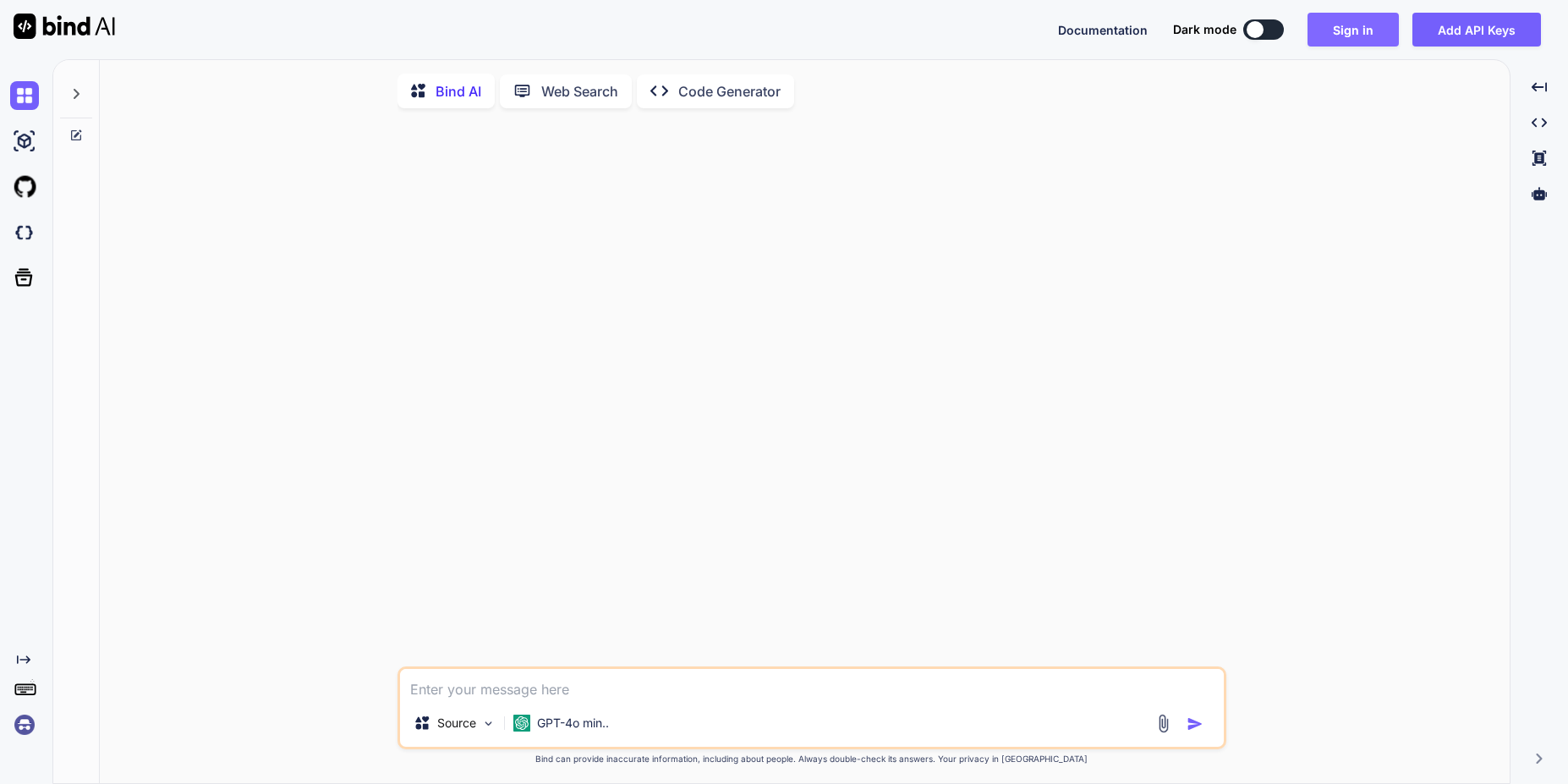
click at [1352, 32] on button "Sign in" at bounding box center [1353, 30] width 91 height 34
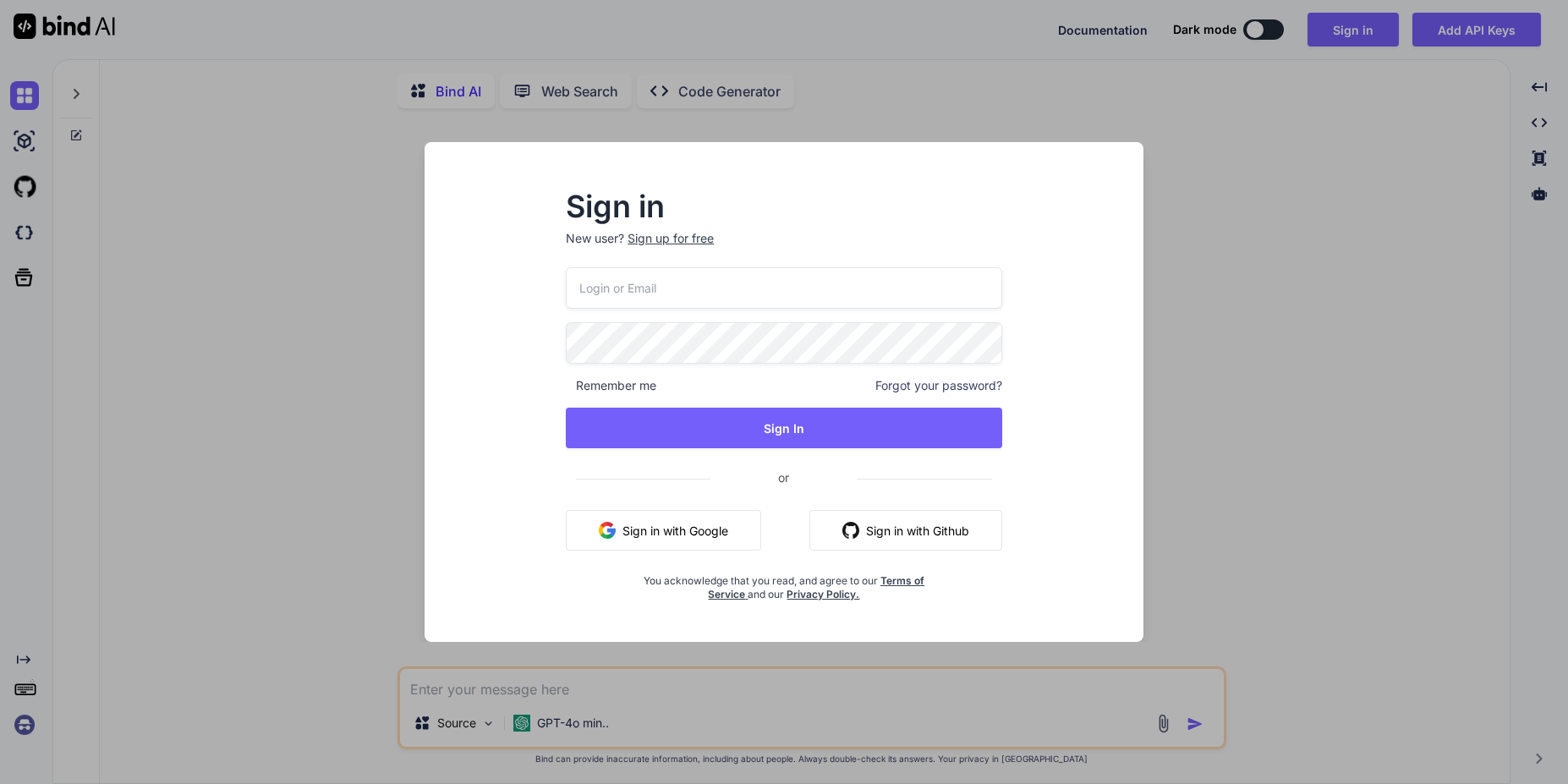
click at [890, 530] on button "Sign in with Github" at bounding box center [906, 531] width 193 height 41
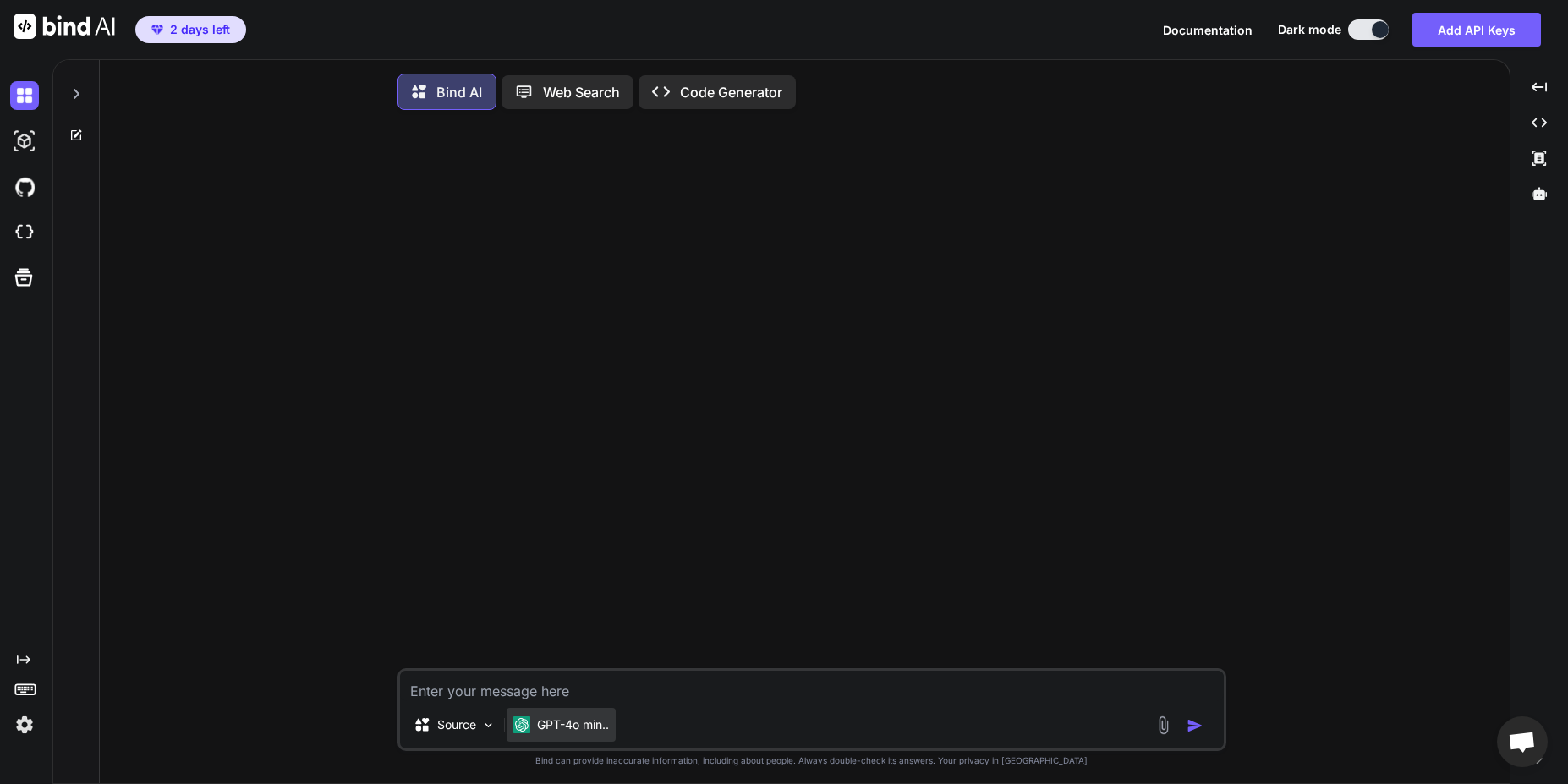
click at [602, 721] on p "GPT-4o min.." at bounding box center [573, 725] width 72 height 17
click at [493, 732] on img at bounding box center [488, 725] width 14 height 14
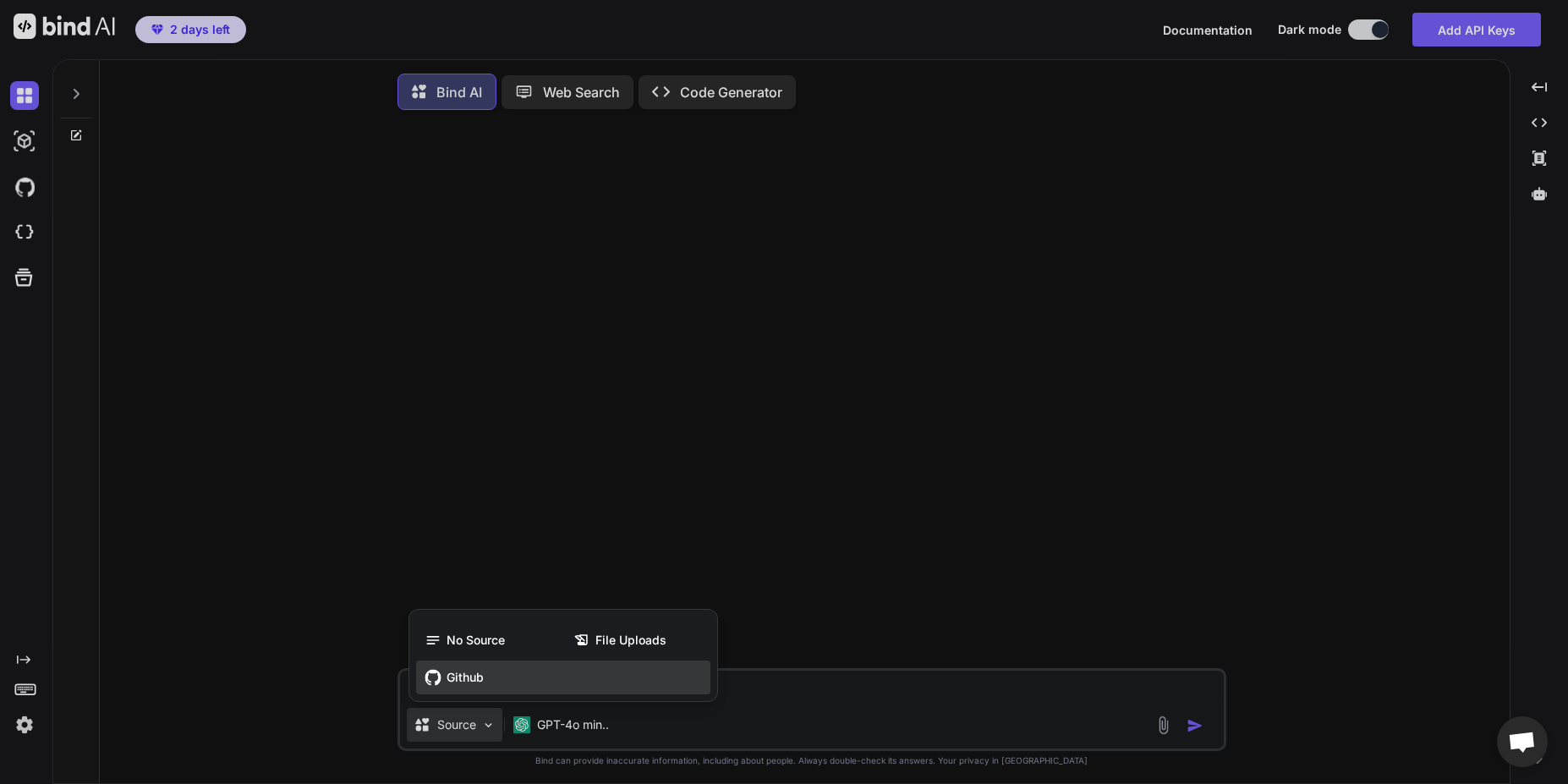
click at [476, 681] on span "Github" at bounding box center [465, 677] width 37 height 17
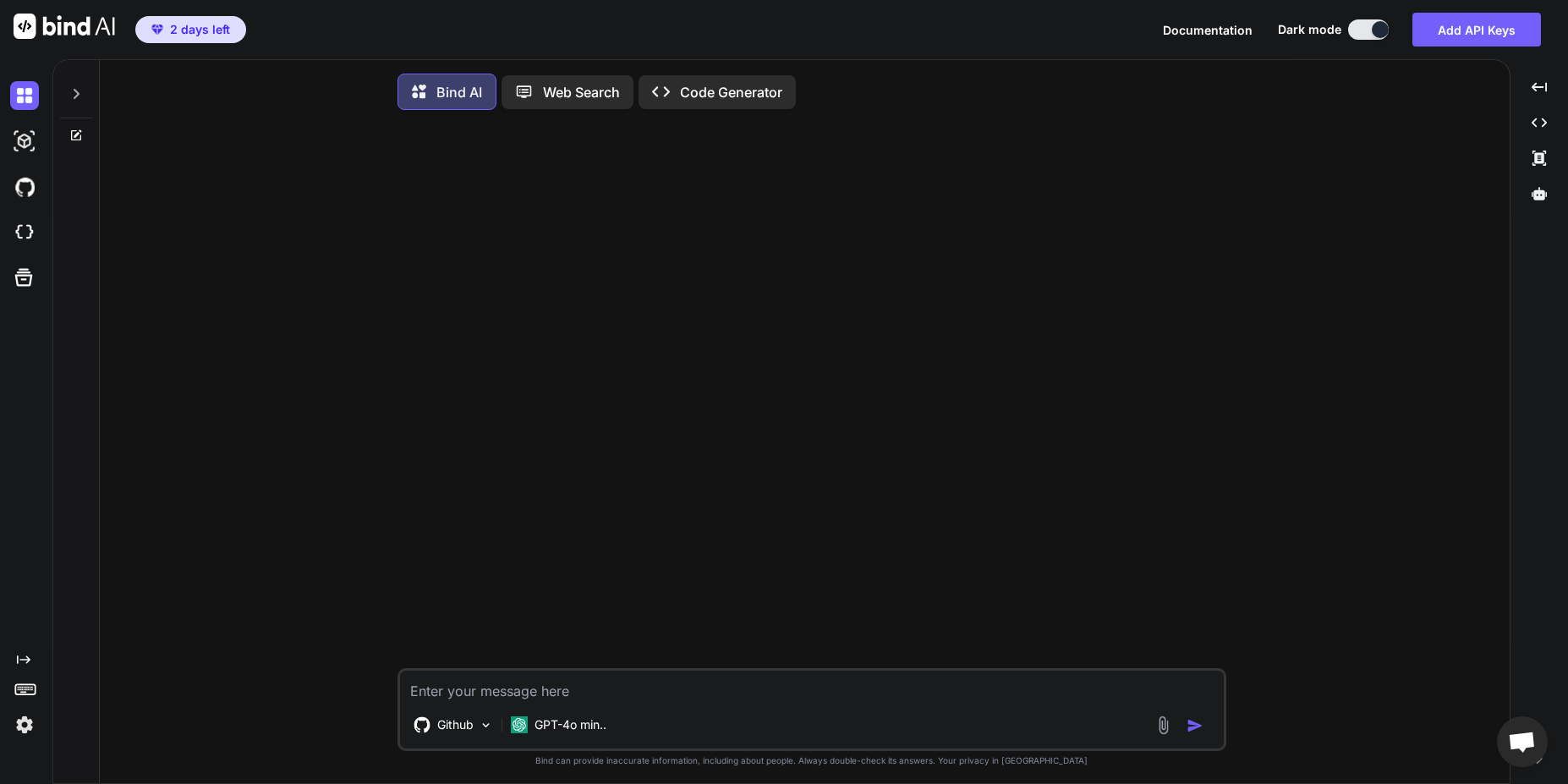
click at [476, 692] on textarea at bounding box center [812, 686] width 824 height 31
click at [70, 138] on icon at bounding box center [76, 135] width 14 height 14
click at [666, 95] on icon at bounding box center [660, 91] width 18 height 10
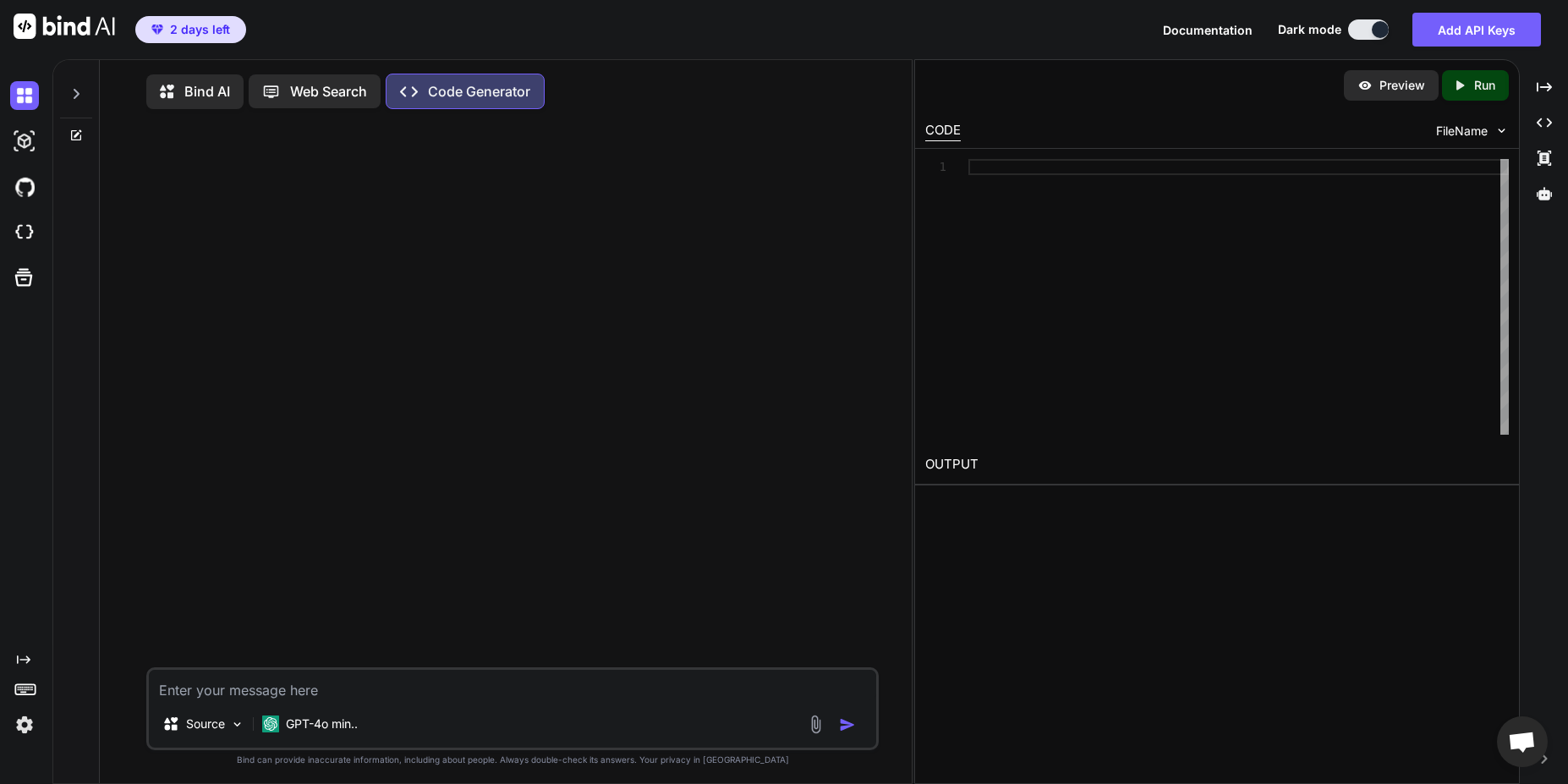
click at [308, 699] on textarea at bounding box center [512, 685] width 727 height 31
click at [295, 98] on p "Web Search" at bounding box center [328, 91] width 77 height 20
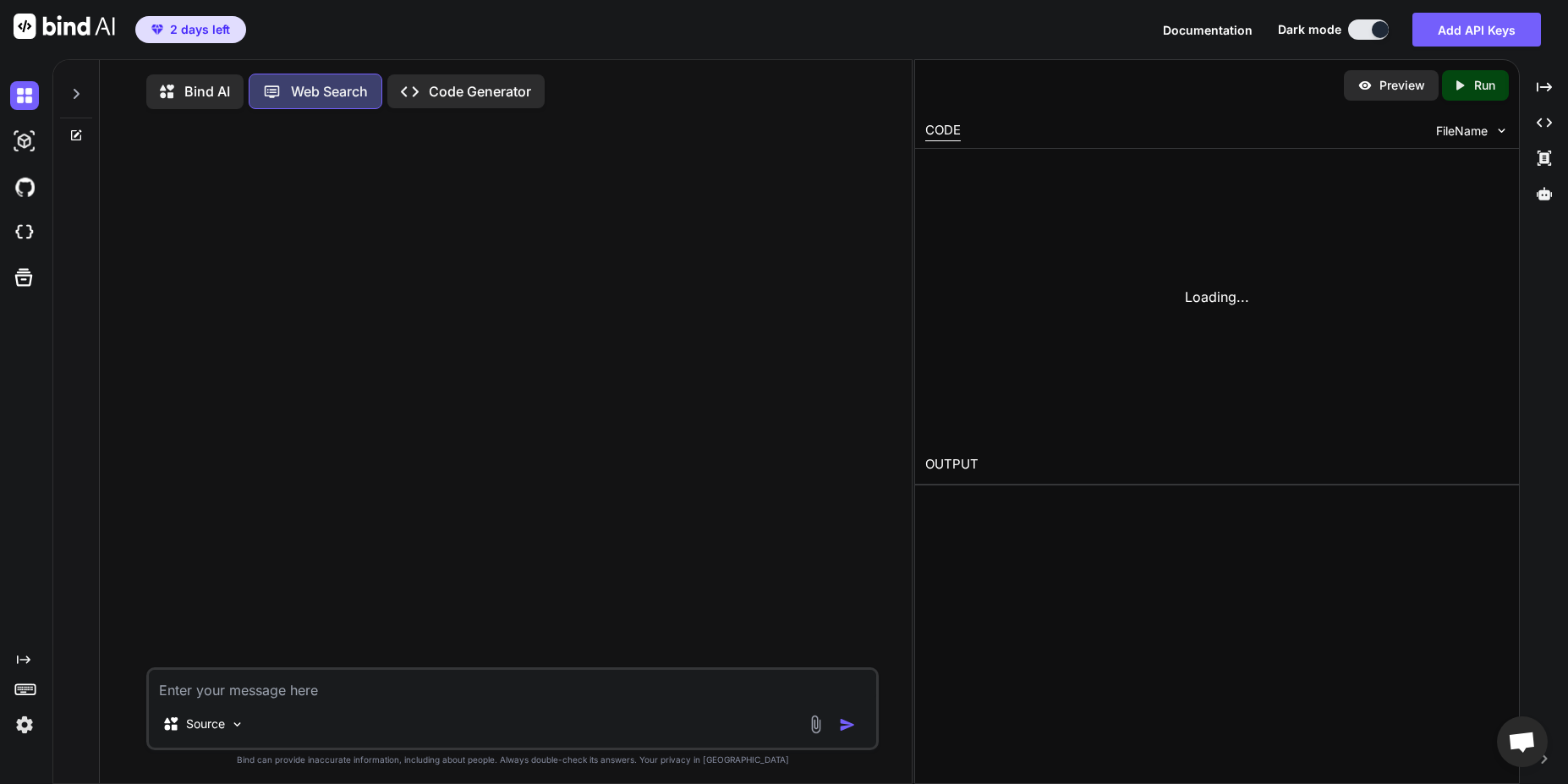
scroll to position [8, 0]
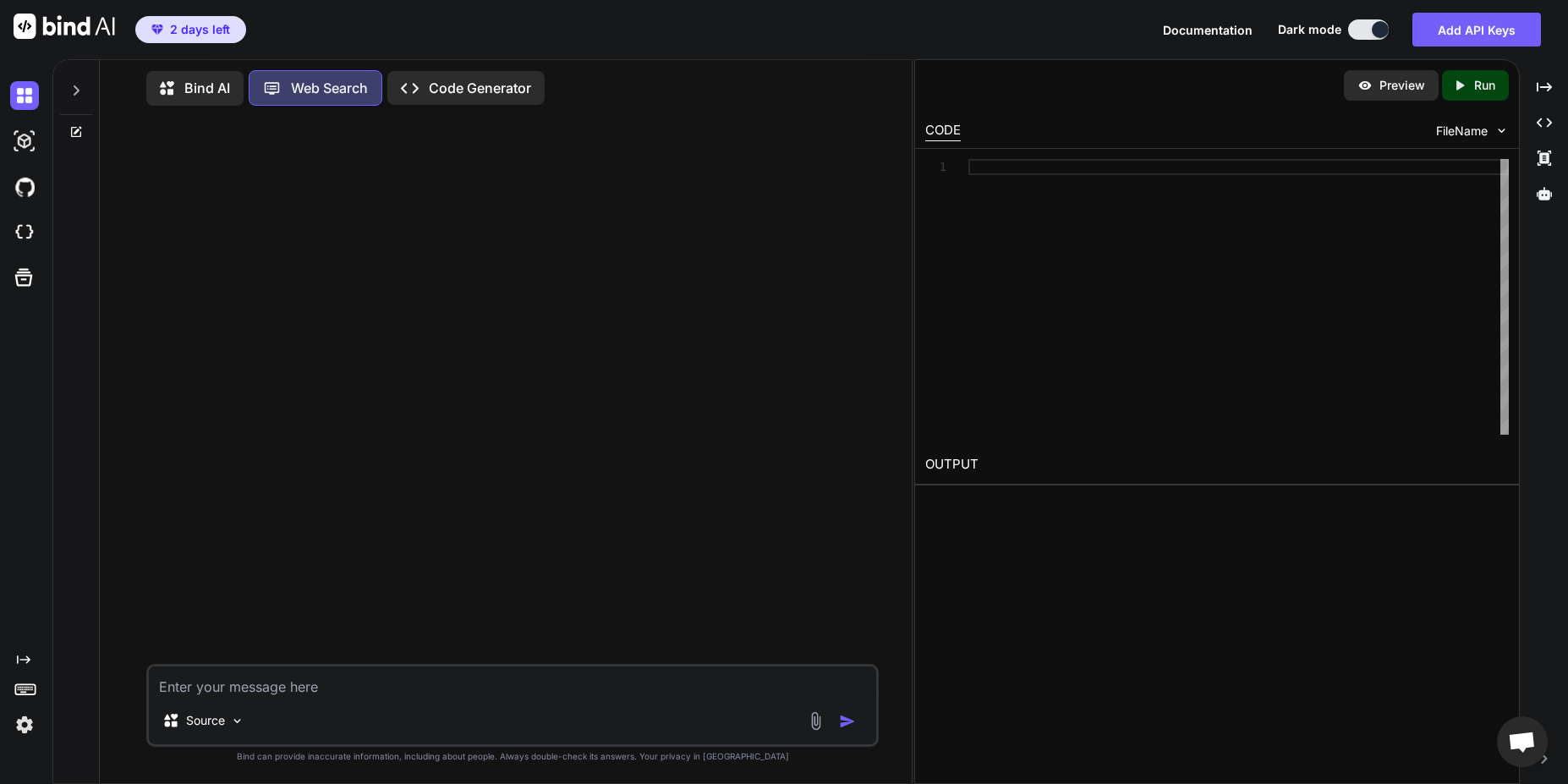
click at [295, 98] on div "Web Search" at bounding box center [315, 88] width 134 height 36
click at [209, 85] on p "Bind AI" at bounding box center [207, 88] width 46 height 20
click at [358, 85] on p "Web Search" at bounding box center [330, 92] width 77 height 20
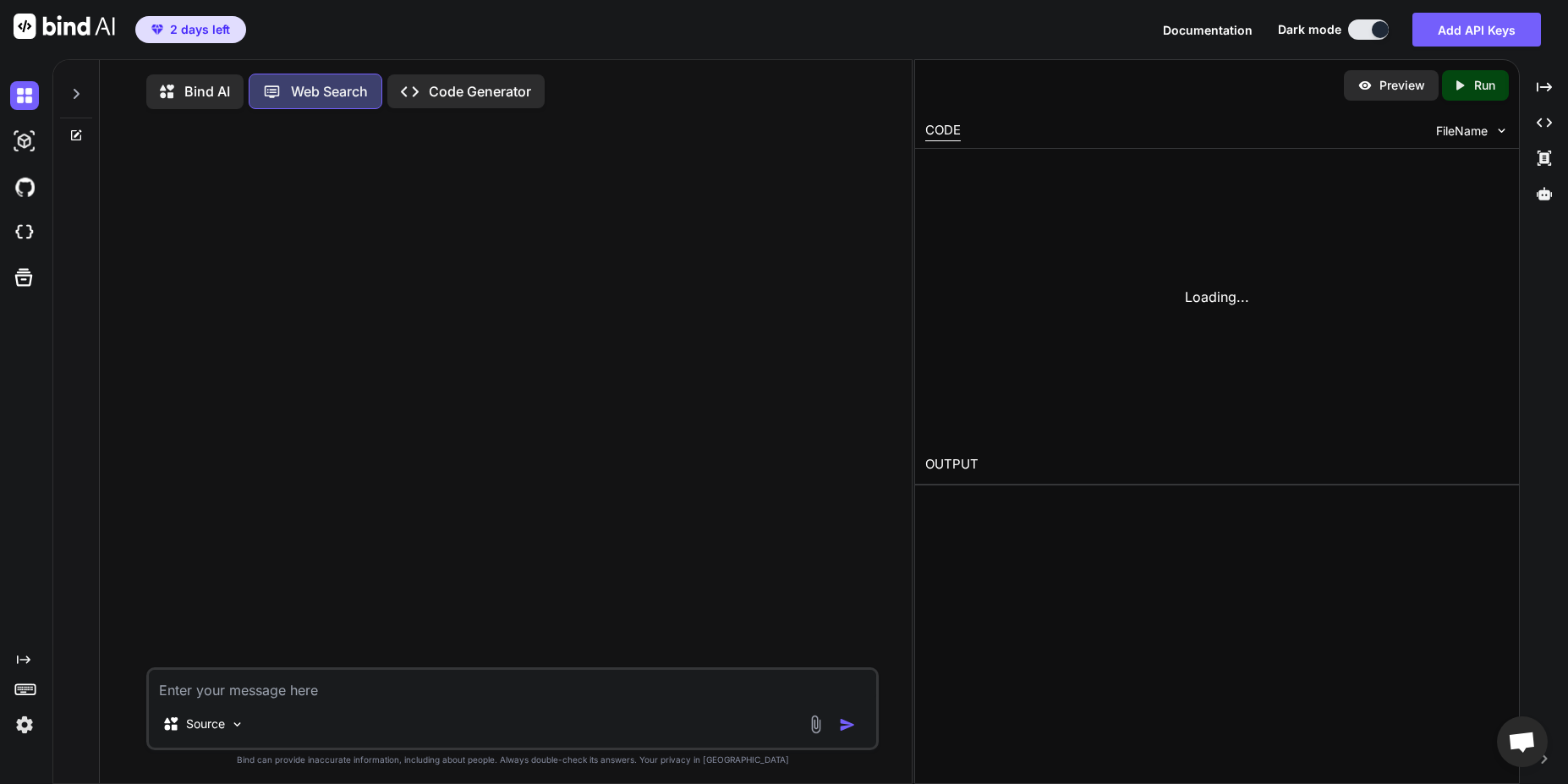
scroll to position [8, 0]
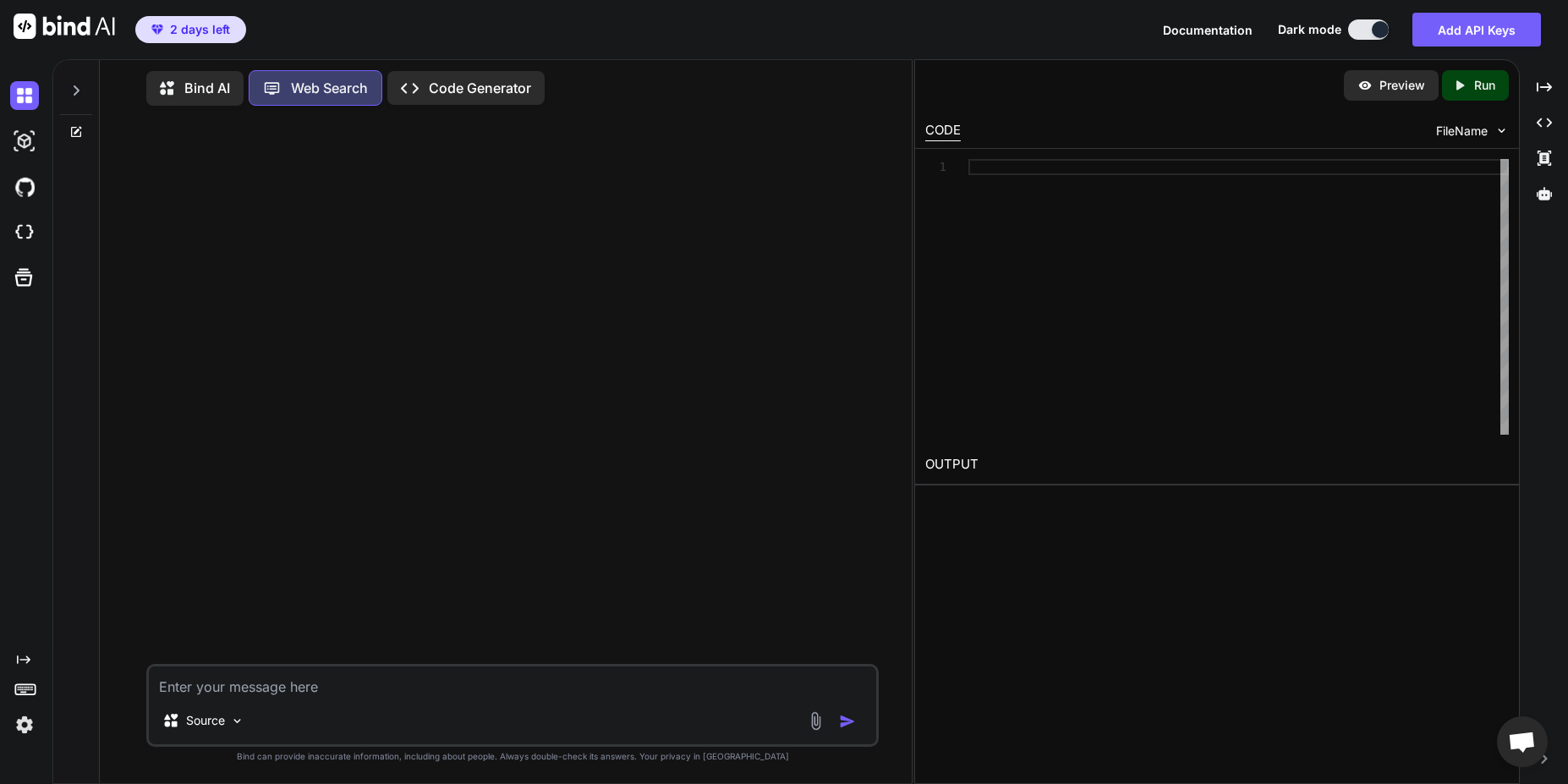
click at [463, 84] on p "Code Generator" at bounding box center [480, 88] width 102 height 20
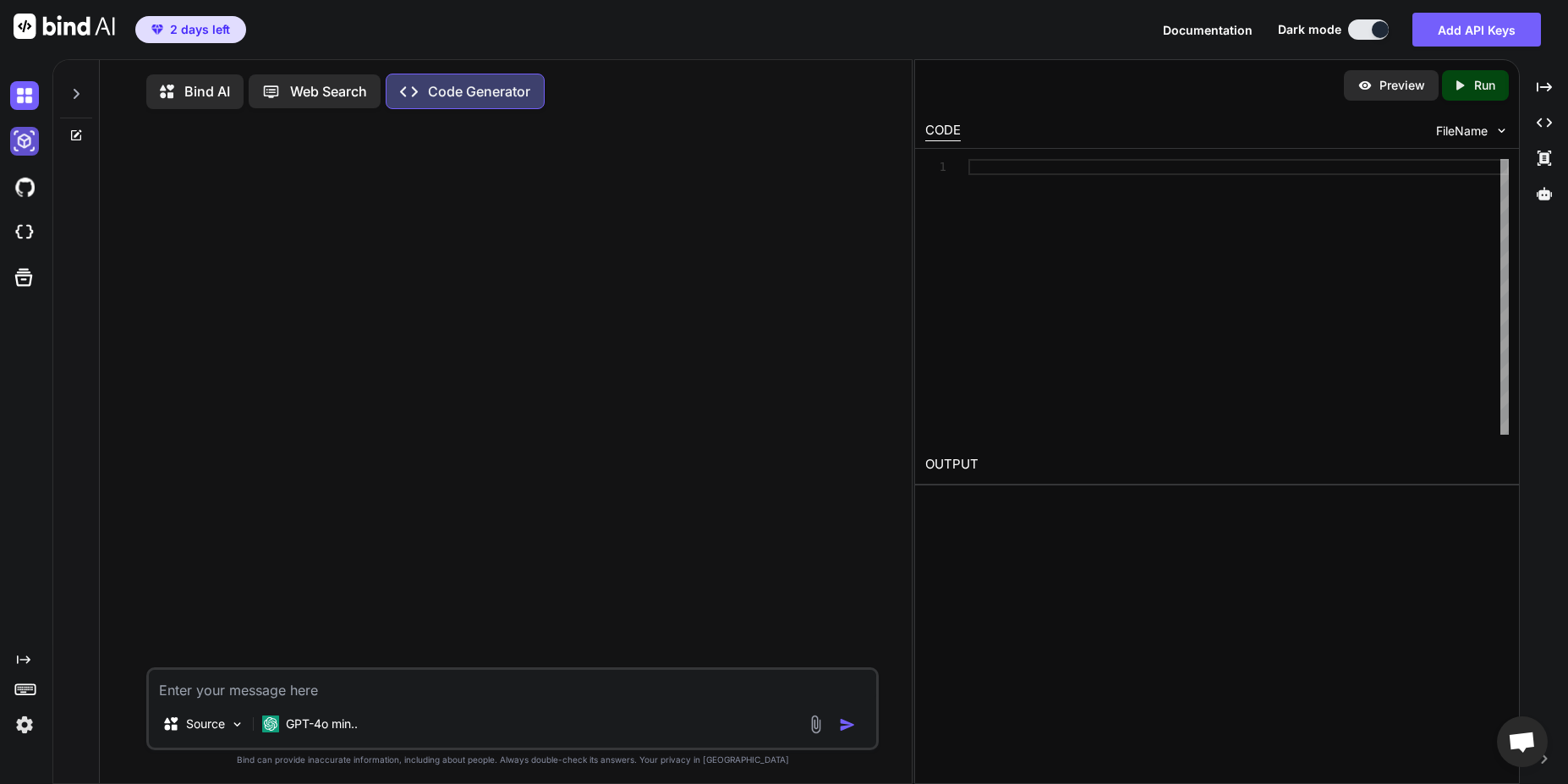
type textarea "x"
click at [26, 145] on img at bounding box center [25, 141] width 29 height 29
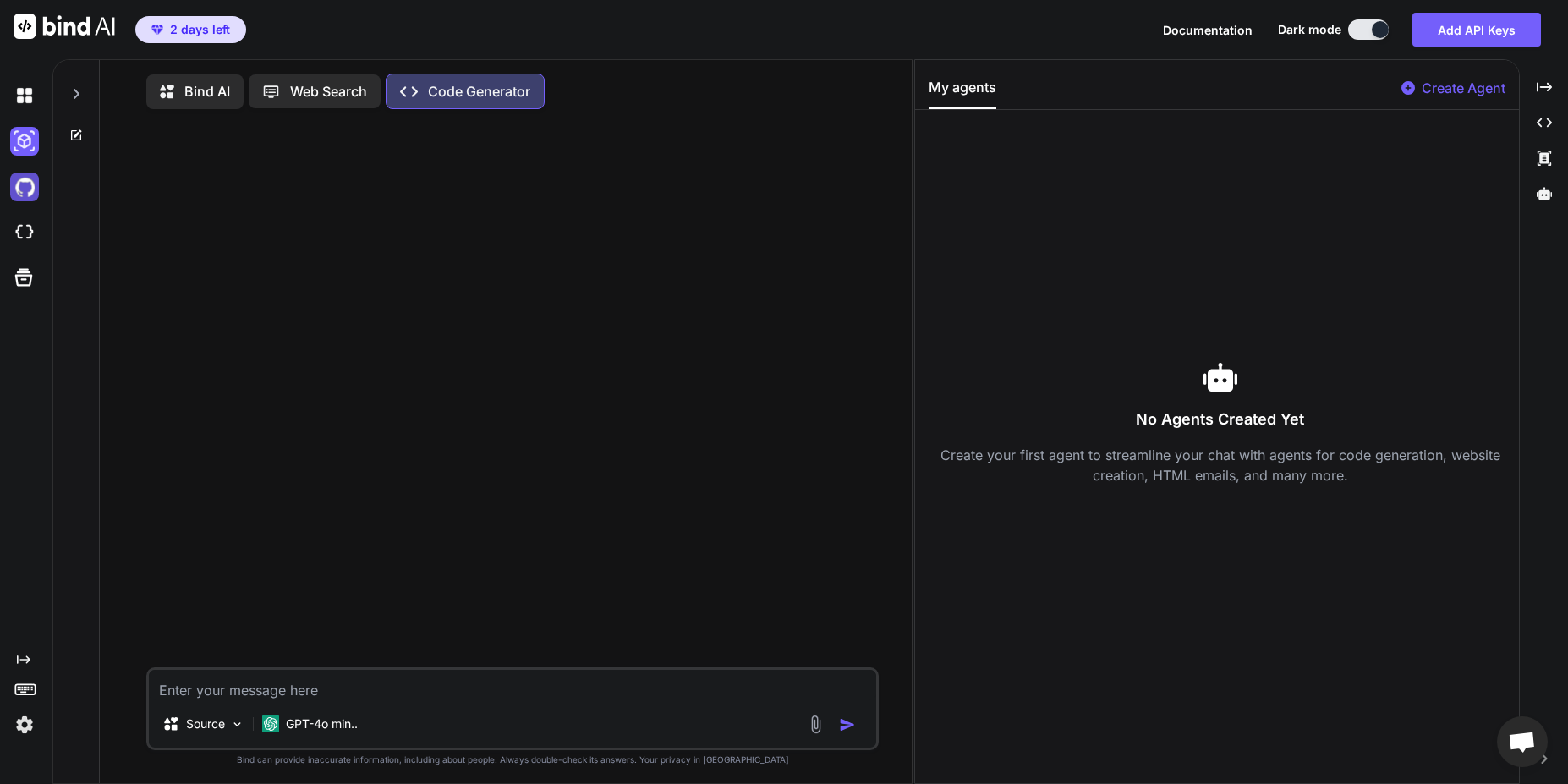
click at [26, 197] on img at bounding box center [25, 187] width 29 height 29
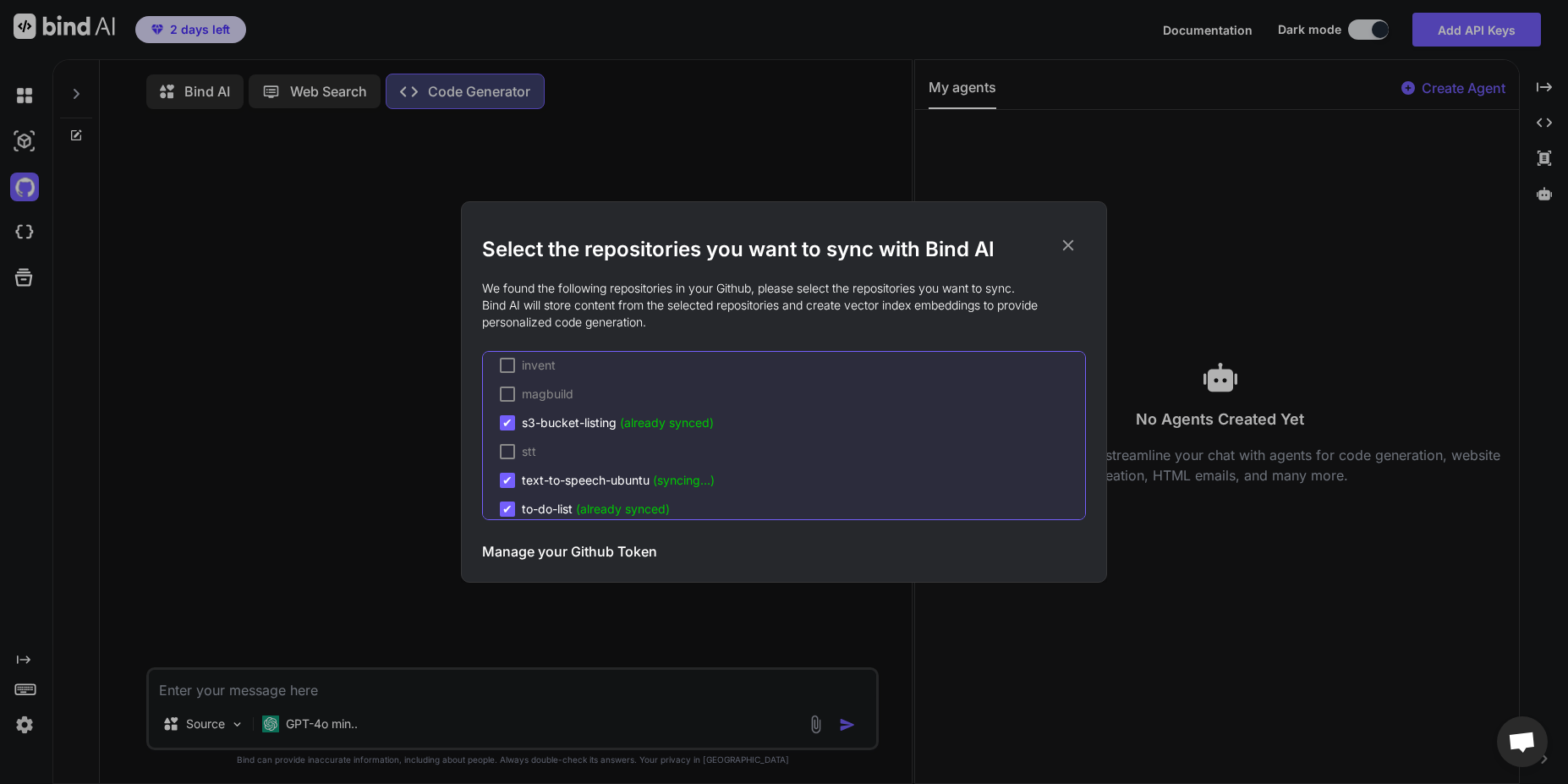
scroll to position [342, 0]
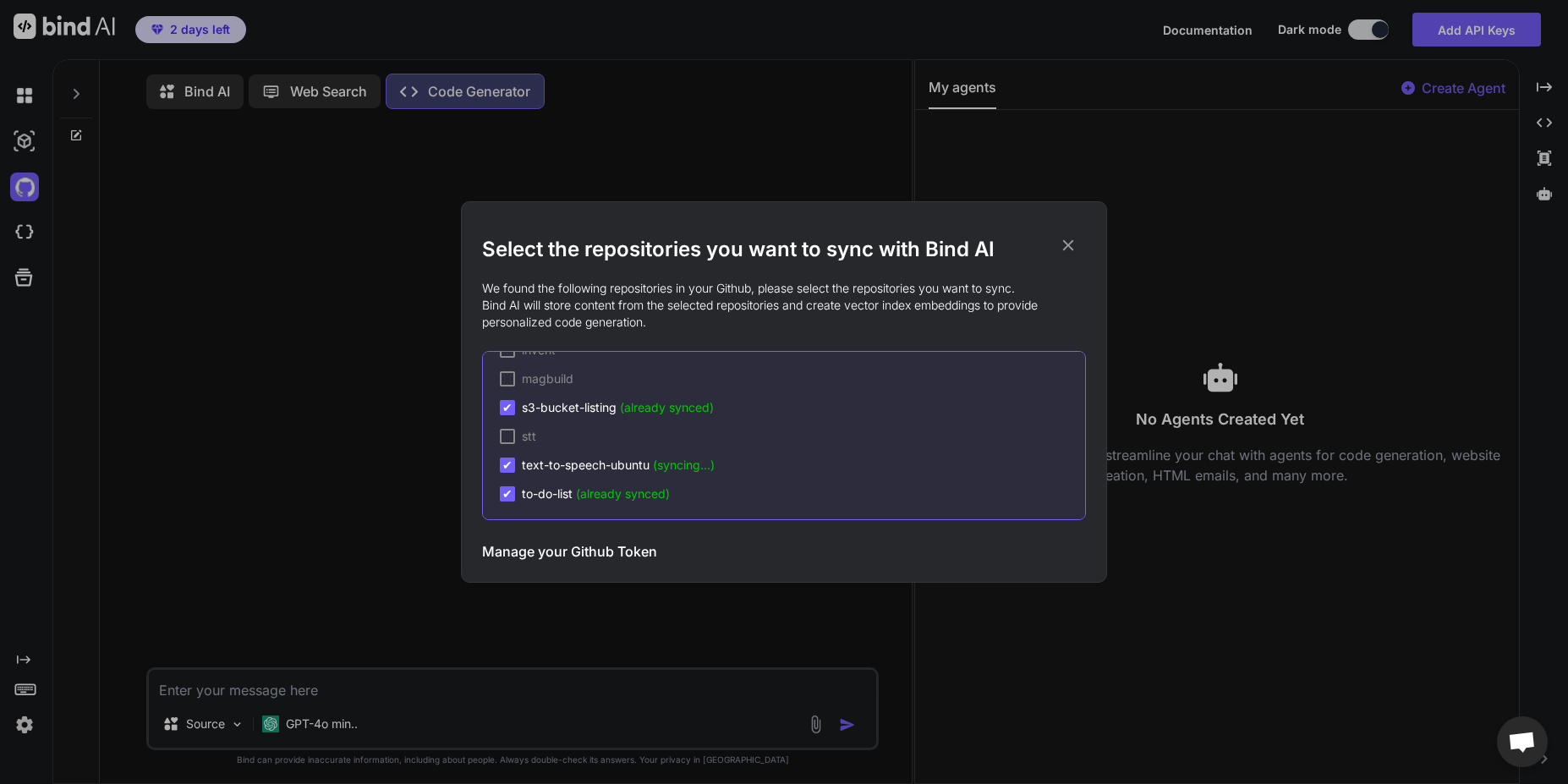
click at [1071, 248] on icon at bounding box center [1069, 245] width 11 height 11
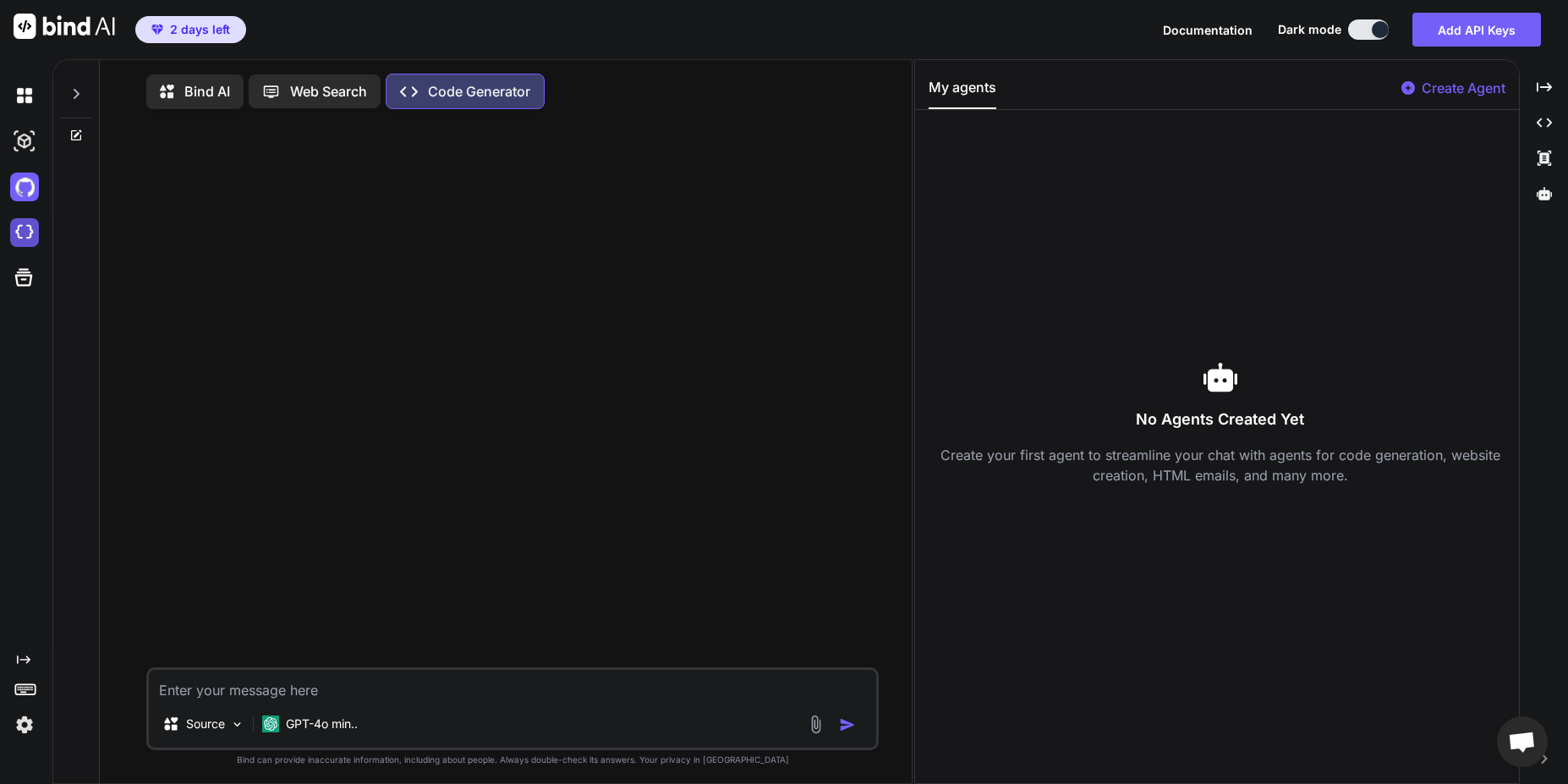
click at [17, 234] on img at bounding box center [25, 233] width 29 height 29
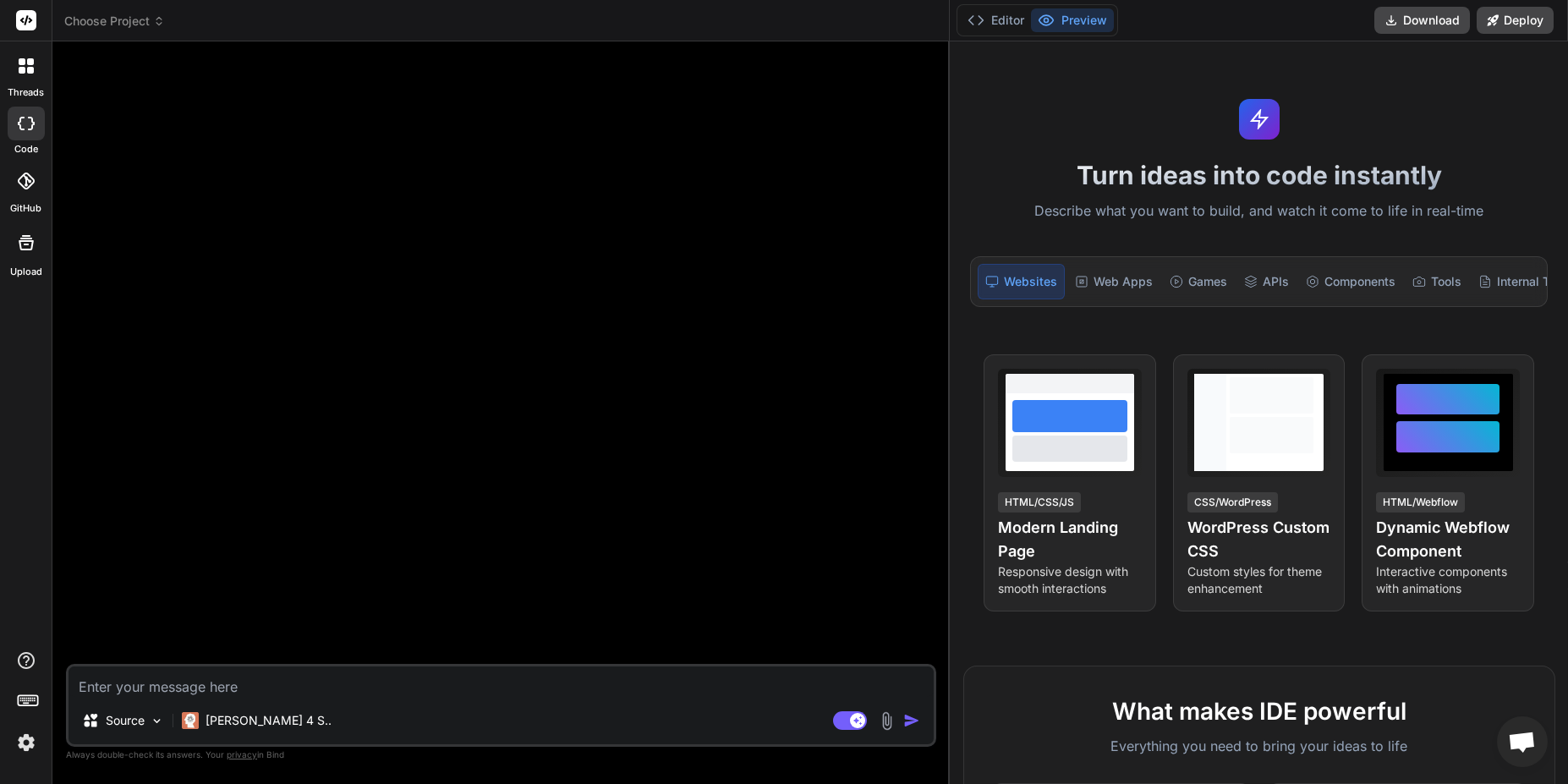
type textarea "x"
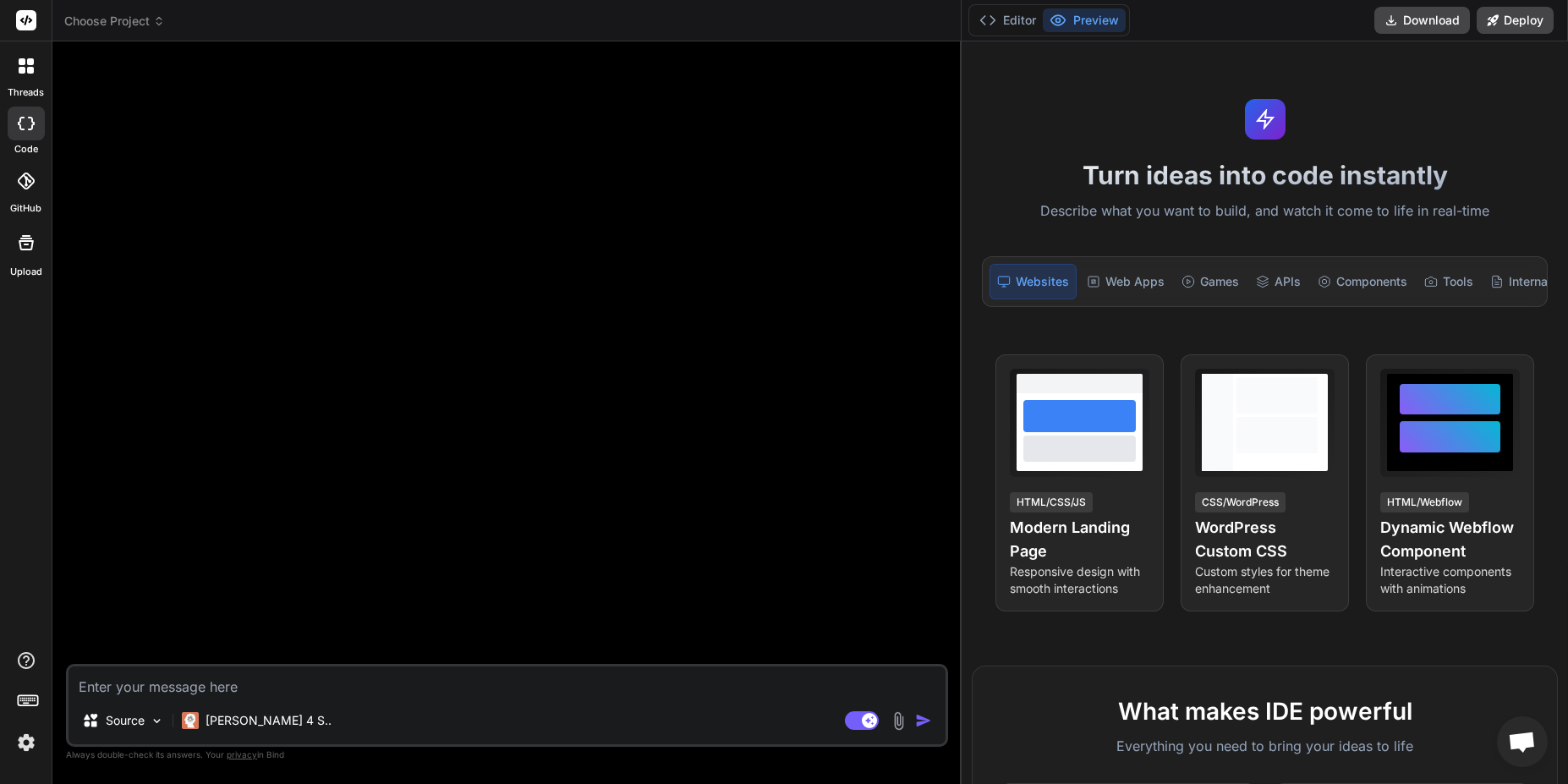
drag, startPoint x: 613, startPoint y: 201, endPoint x: 1169, endPoint y: 232, distance: 556.9
click at [1169, 232] on div "threads code GitHub Upload Choose Project Created with Pixso. Bind AI Web Searc…" at bounding box center [784, 392] width 1568 height 784
